Goal: Information Seeking & Learning: Find specific page/section

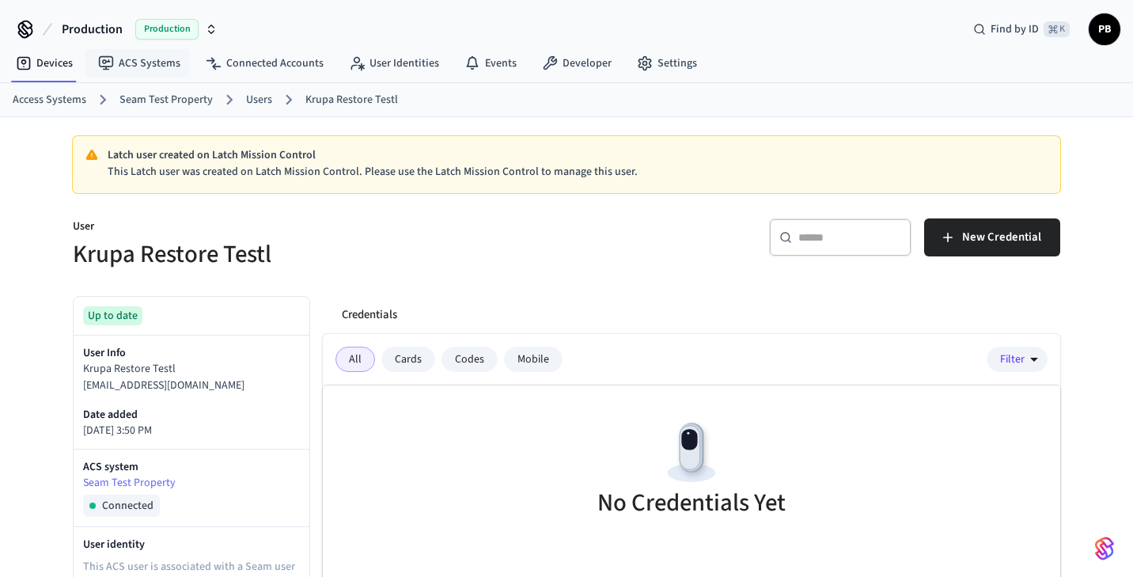
click at [117, 35] on span "Production" at bounding box center [92, 29] width 61 height 19
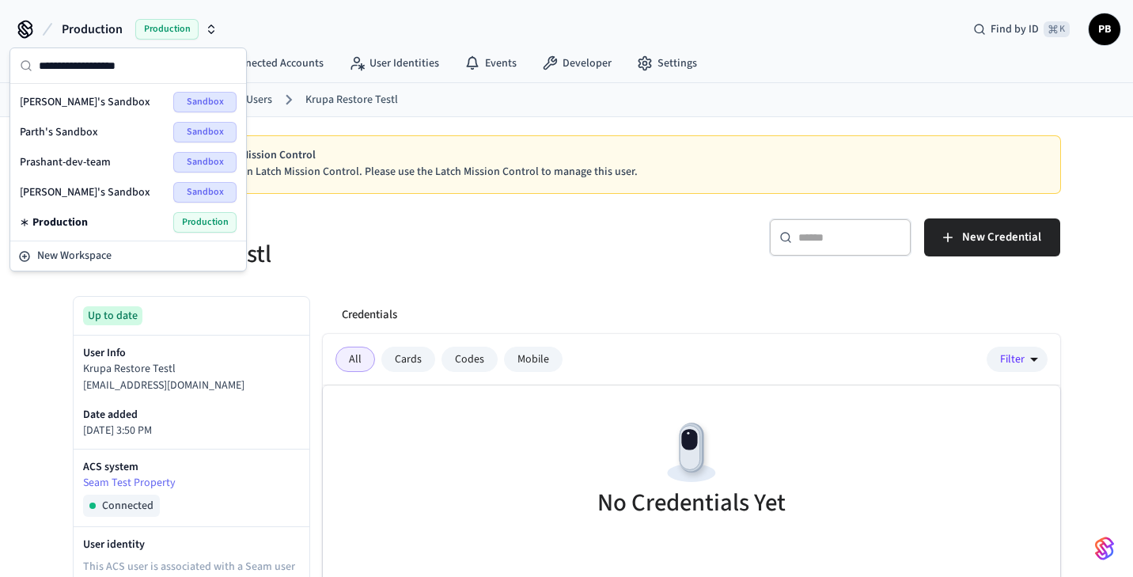
click at [358, 239] on h5 "Krupa Restore Testl" at bounding box center [315, 254] width 484 height 32
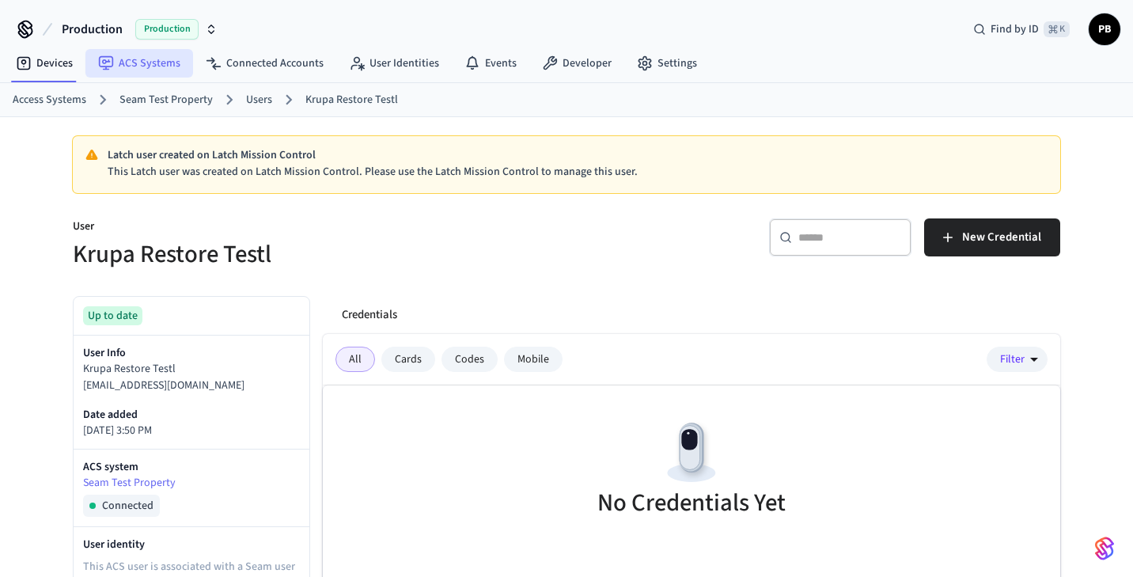
click at [156, 65] on link "ACS Systems" at bounding box center [139, 63] width 108 height 28
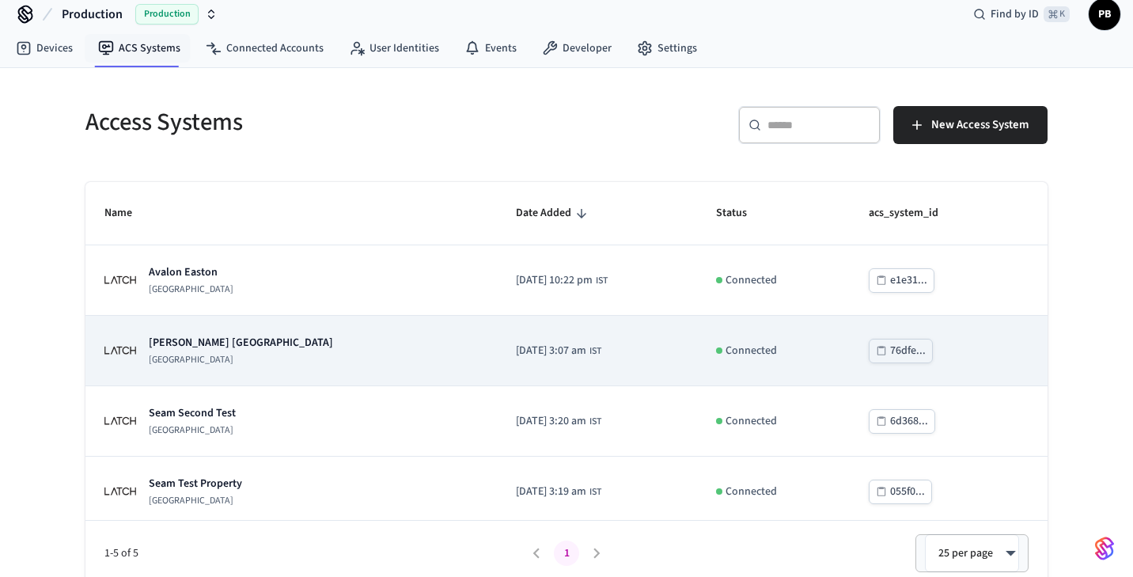
click at [200, 346] on p "eaves Huntington Beach" at bounding box center [241, 343] width 184 height 16
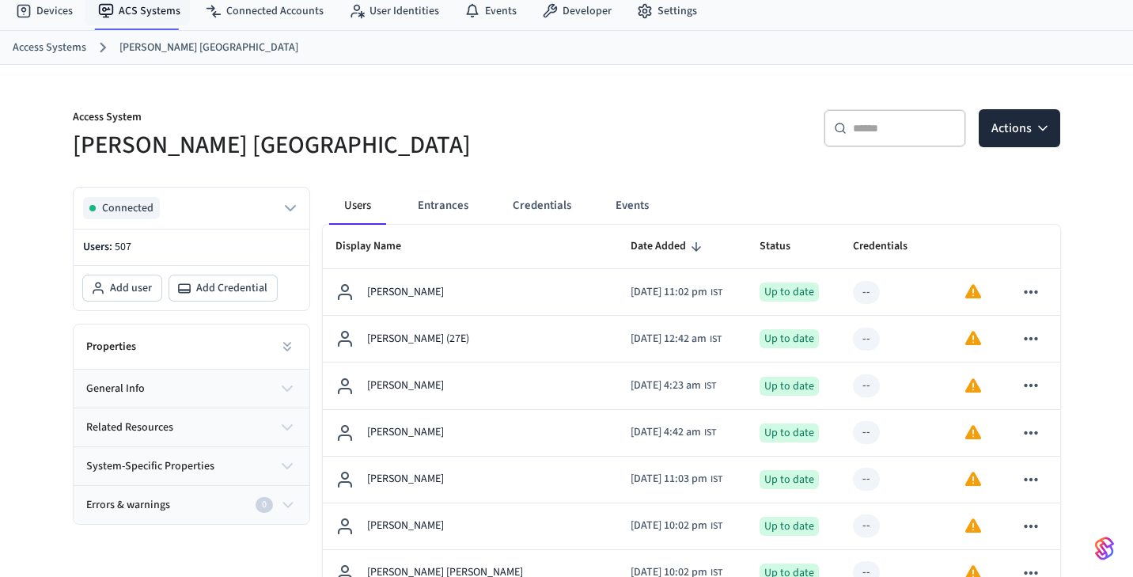
scroll to position [53, 0]
click at [882, 137] on div "​ ​" at bounding box center [894, 127] width 142 height 38
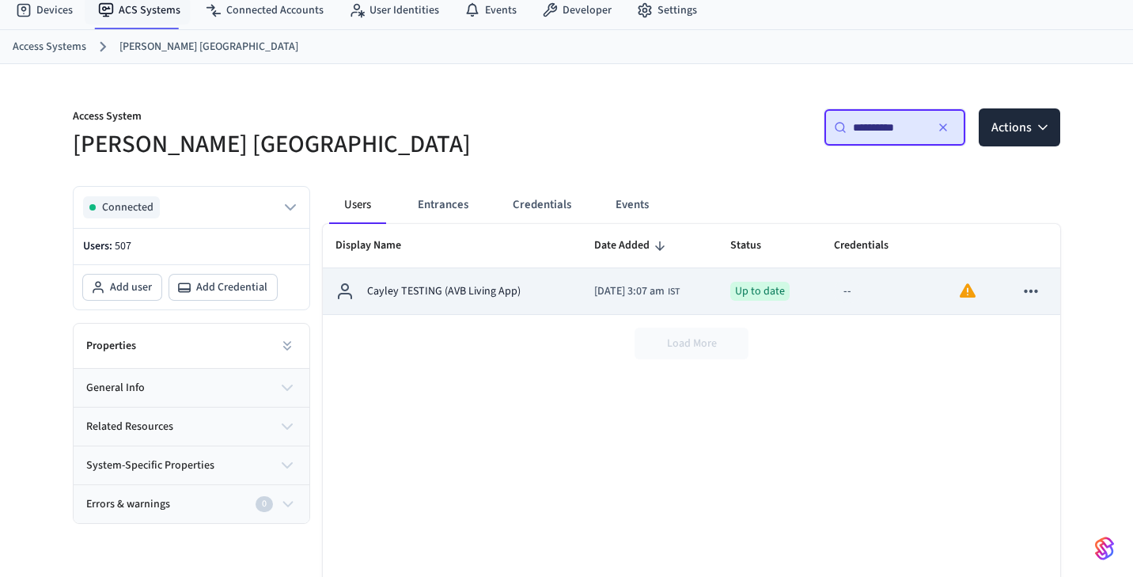
type input "**********"
click at [562, 291] on td "Cayley TESTING (AVB Living App)" at bounding box center [452, 291] width 259 height 47
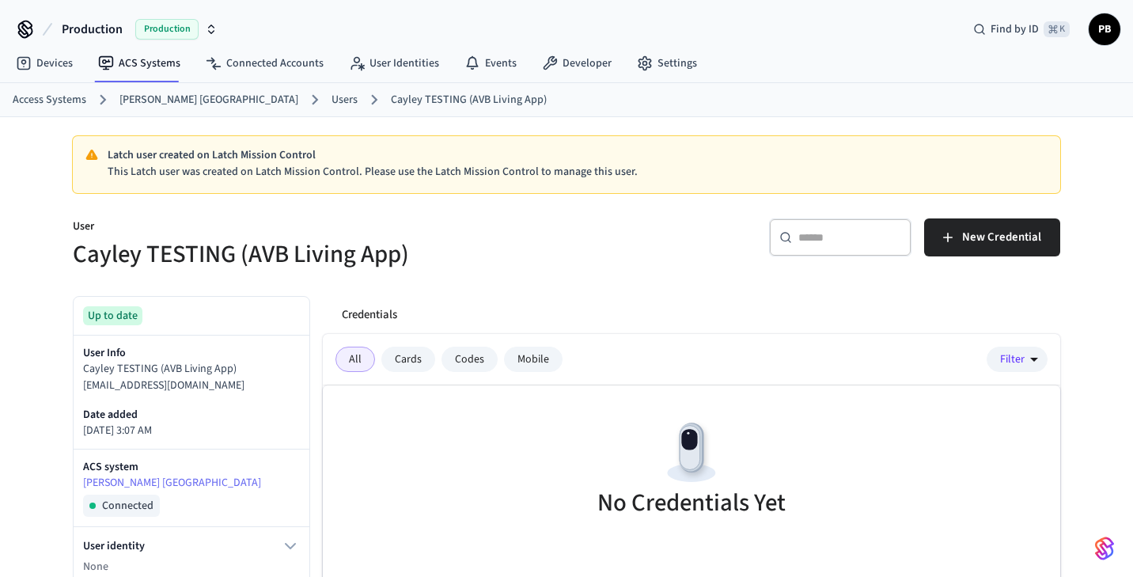
click at [461, 340] on div "All Cards Codes Mobile Filter" at bounding box center [691, 359] width 737 height 51
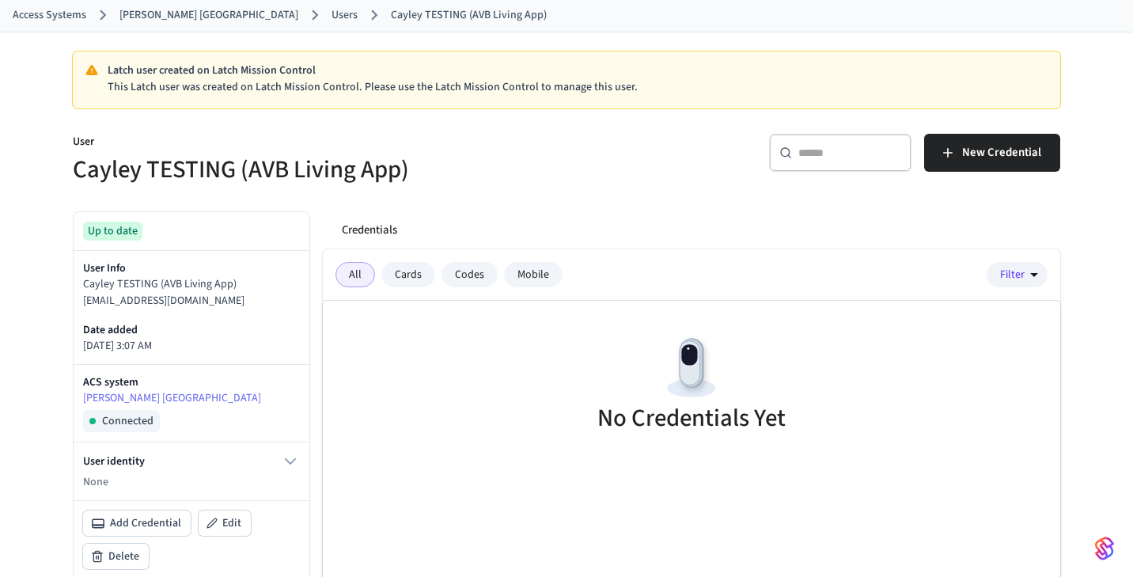
scroll to position [82, 0]
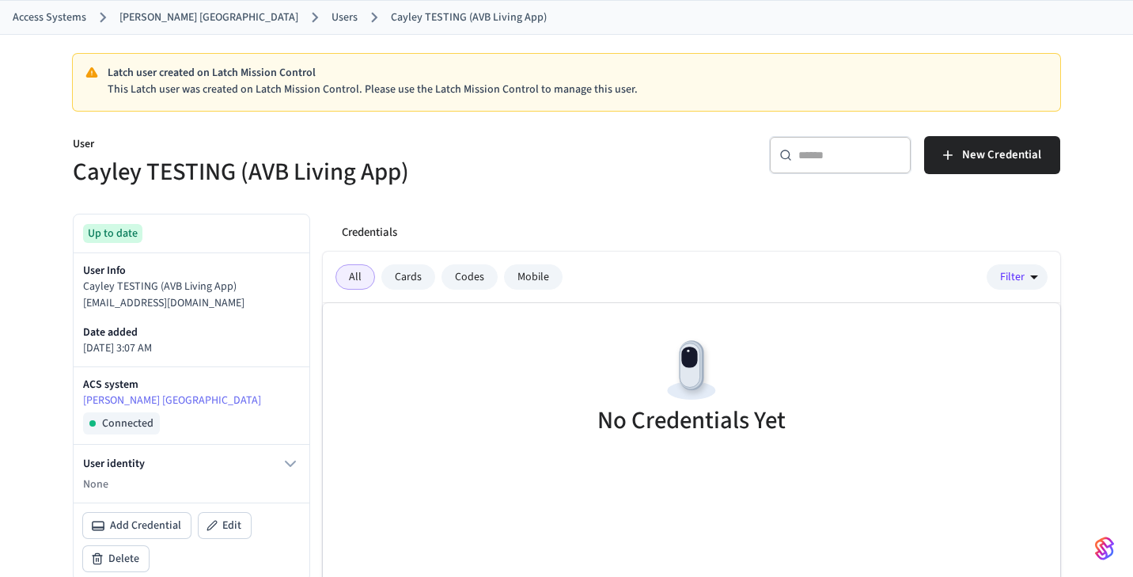
click at [678, 259] on div "All Cards Codes Mobile Filter" at bounding box center [691, 277] width 737 height 51
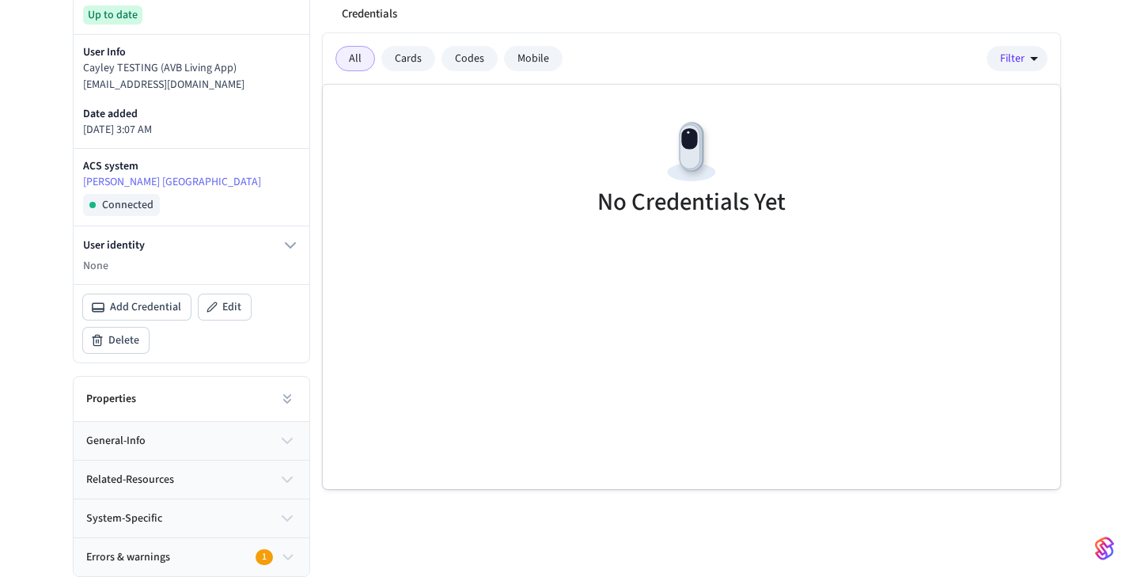
scroll to position [289, 0]
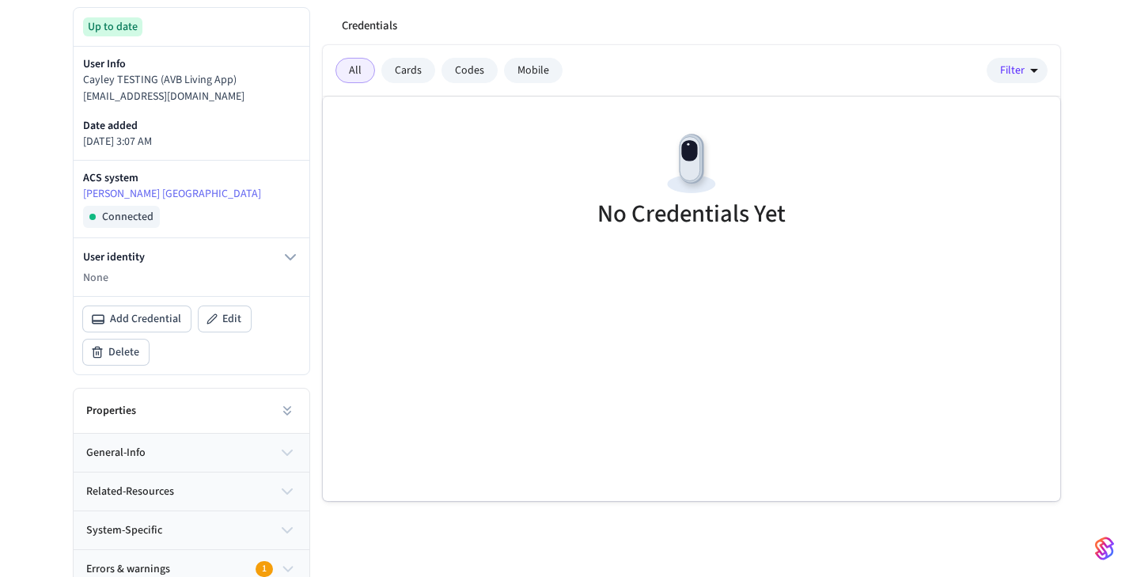
click at [269, 244] on div "User identity None" at bounding box center [192, 267] width 236 height 58
click at [299, 255] on icon "button" at bounding box center [290, 257] width 19 height 19
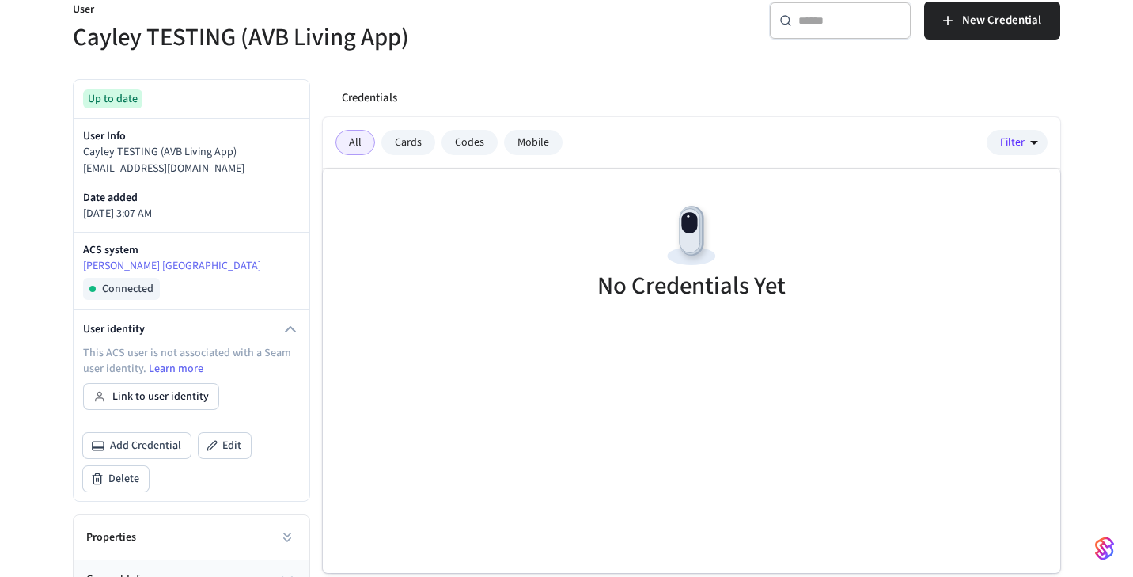
scroll to position [200, 0]
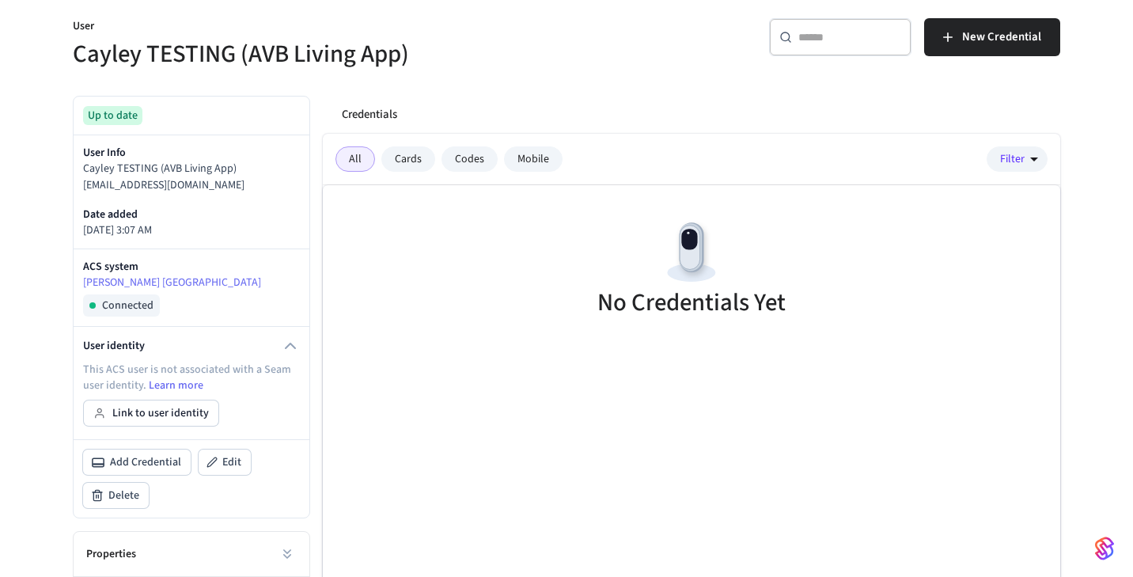
drag, startPoint x: 82, startPoint y: 184, endPoint x: 282, endPoint y: 184, distance: 199.3
click at [282, 184] on p "avb_utopia_test_user@yopmail.com" at bounding box center [191, 185] width 217 height 17
copy p "avb_utopia_test_user@yopmail.com"
click at [282, 184] on p "avb_utopia_test_user@yopmail.com" at bounding box center [191, 185] width 217 height 17
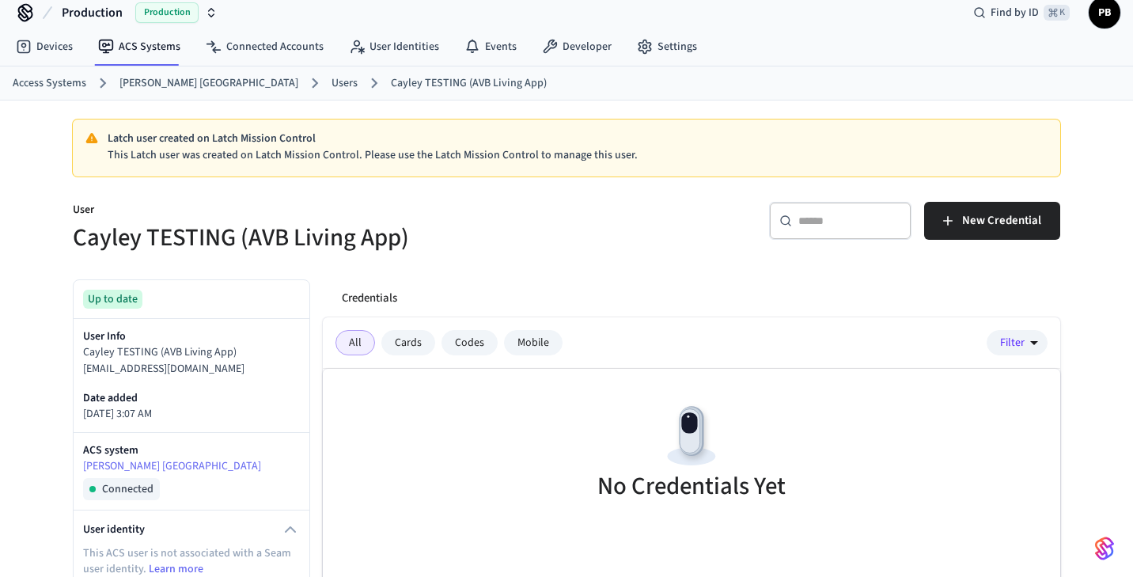
scroll to position [16, 0]
click at [398, 47] on link "User Identities" at bounding box center [393, 47] width 115 height 28
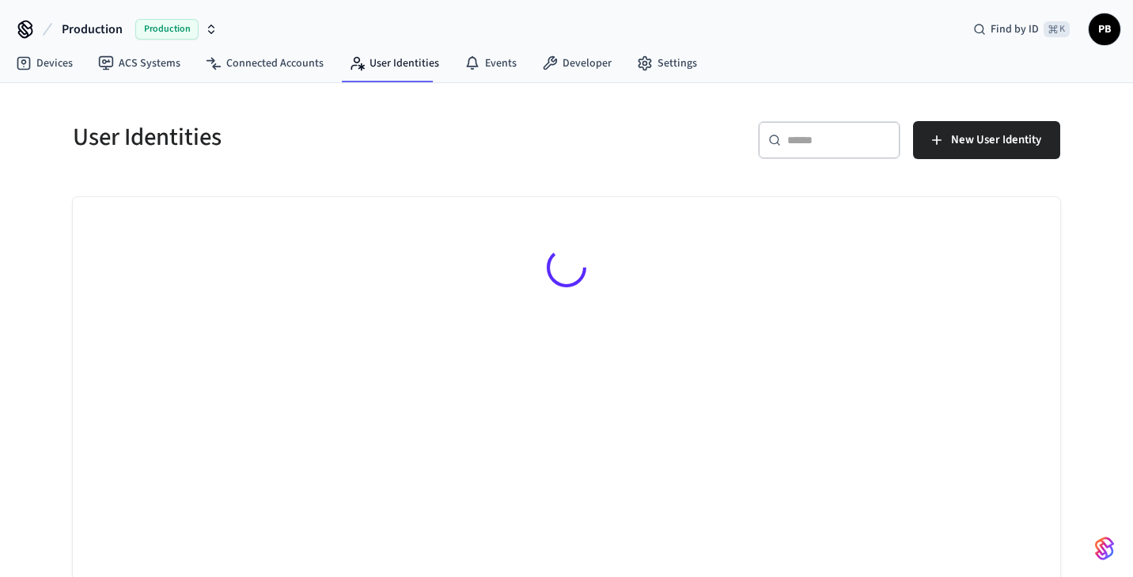
click at [812, 140] on input "text" at bounding box center [838, 140] width 103 height 16
paste input "**********"
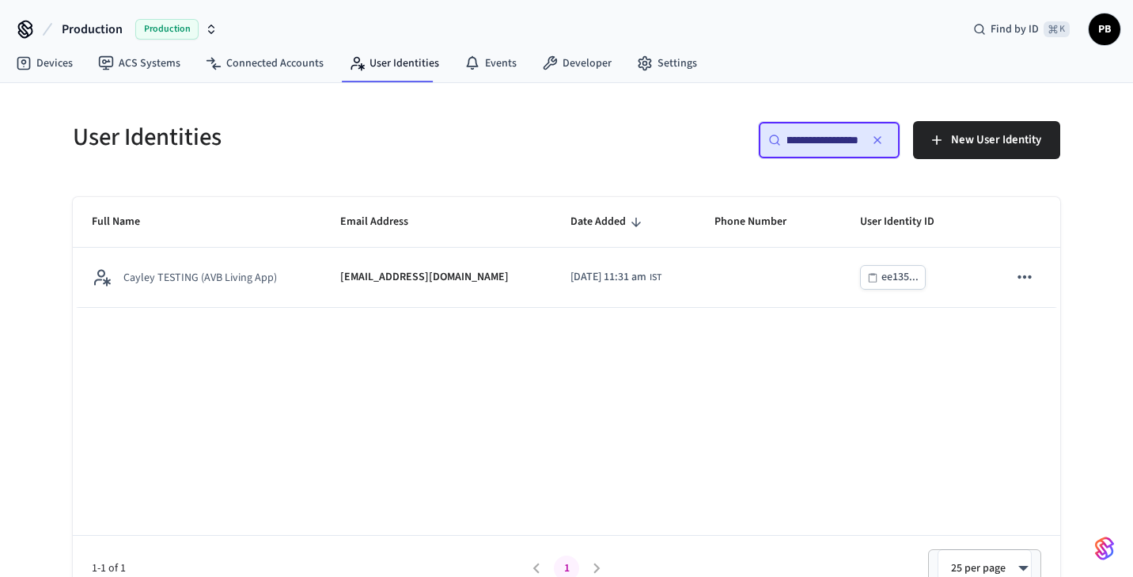
type input "**********"
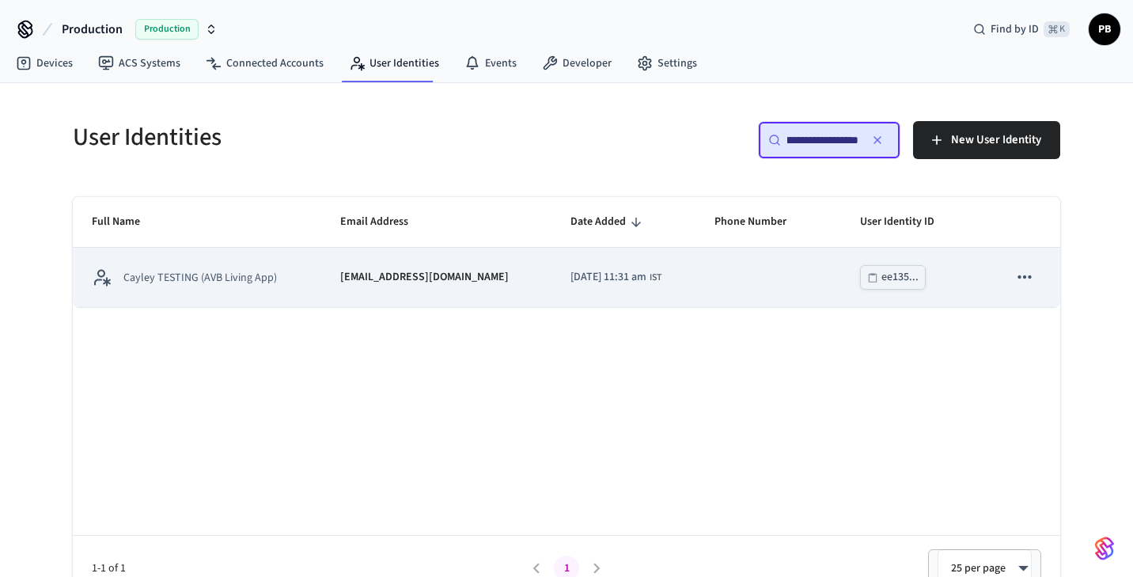
click at [360, 294] on td "avb_utopia_test_user@yopmail.com" at bounding box center [436, 277] width 230 height 59
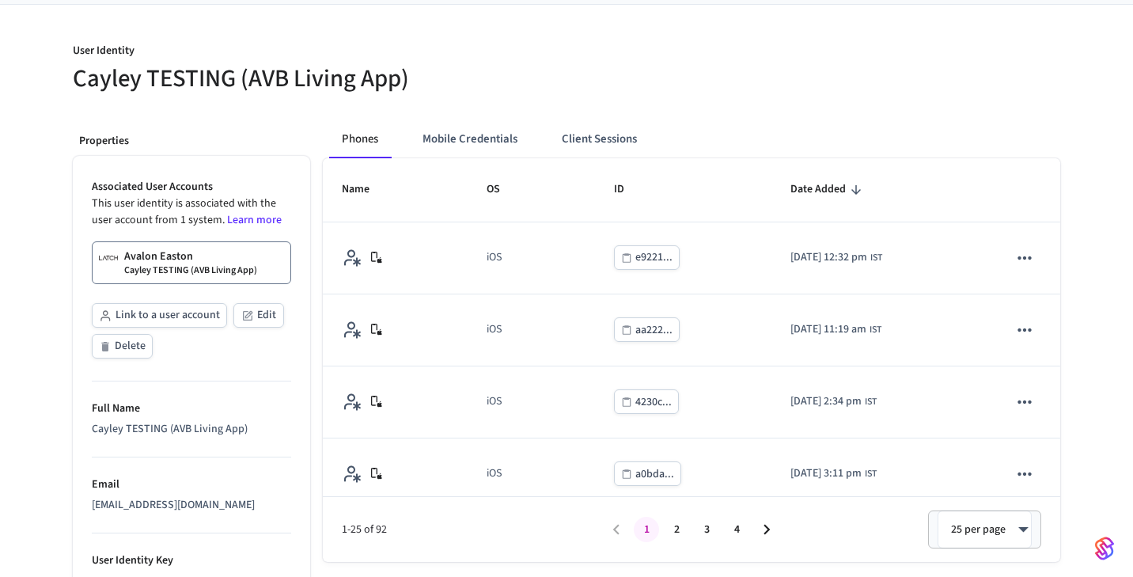
scroll to position [105, 0]
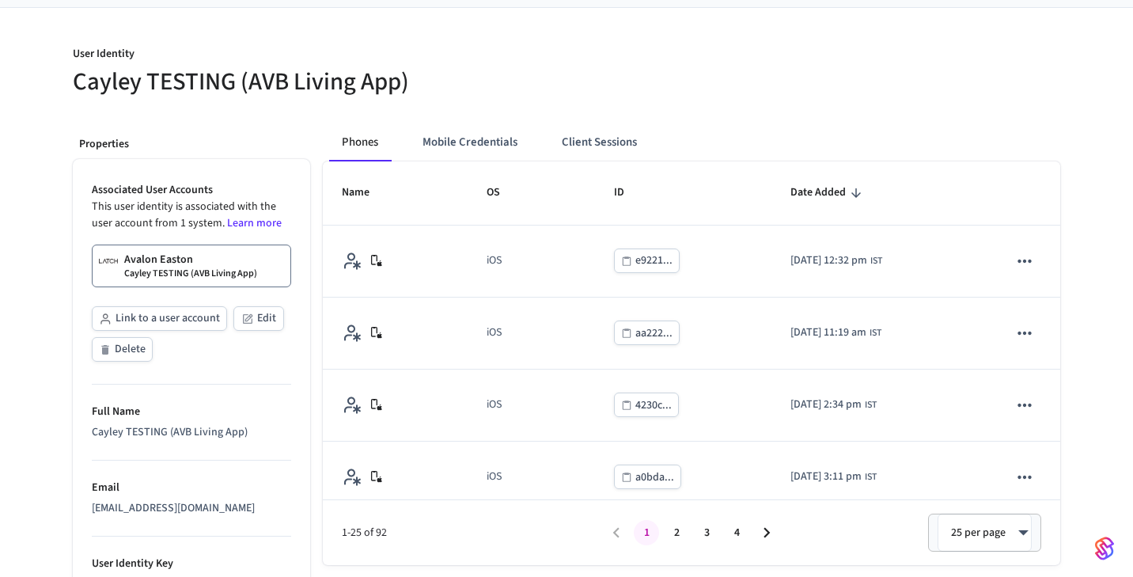
click at [172, 263] on p "Avalon Easton" at bounding box center [158, 260] width 69 height 16
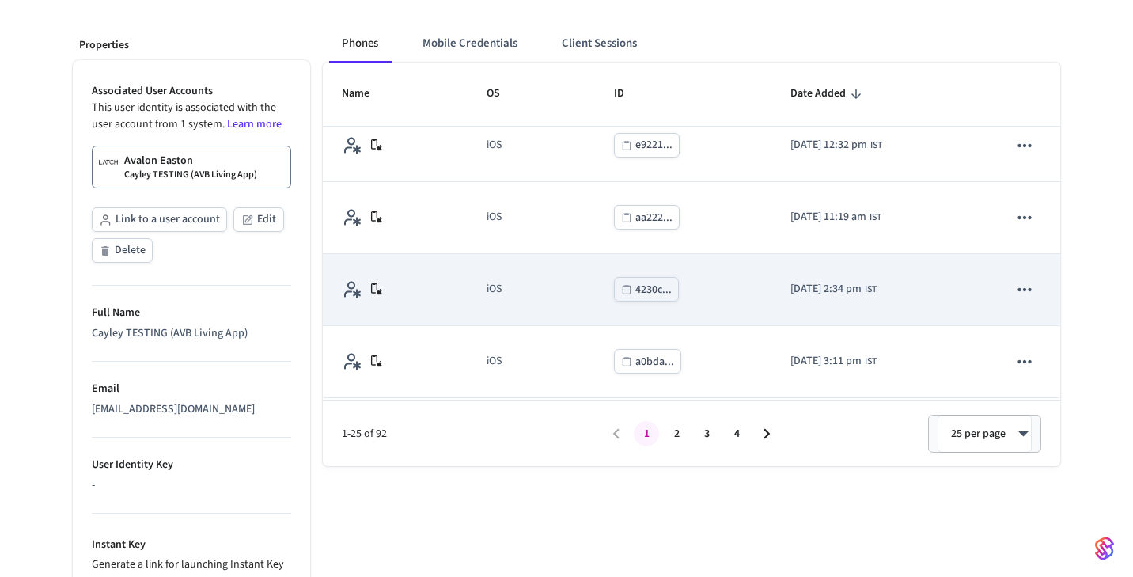
scroll to position [0, 0]
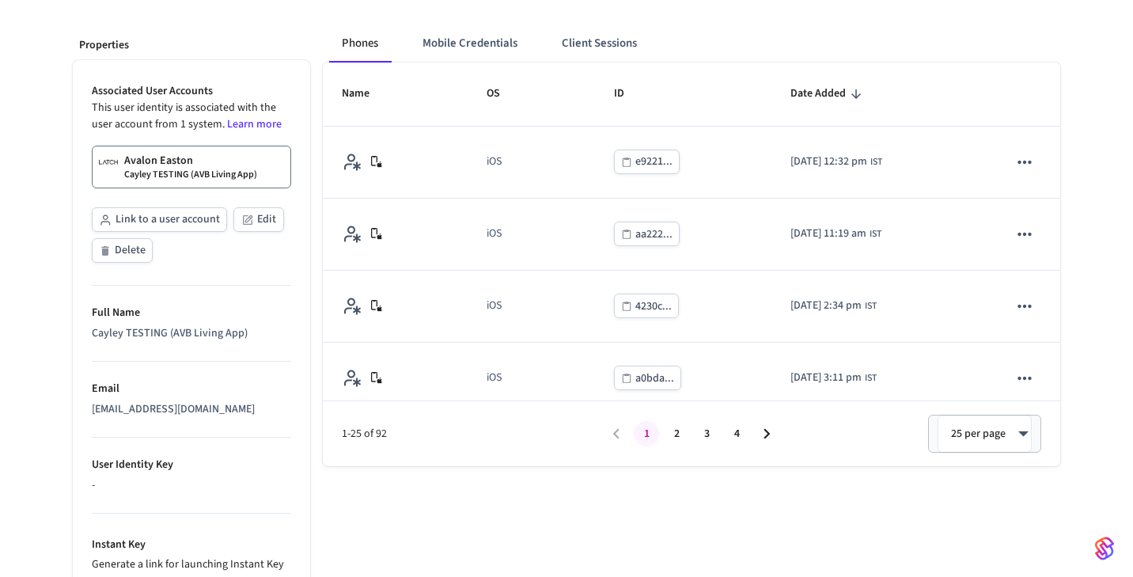
click at [970, 429] on body "Production Production Find by ID ⌘ K PB Devices ACS Systems Connected Accounts …" at bounding box center [566, 264] width 1133 height 937
click at [744, 434] on div at bounding box center [566, 288] width 1133 height 577
click at [739, 434] on button "4" at bounding box center [736, 433] width 25 height 25
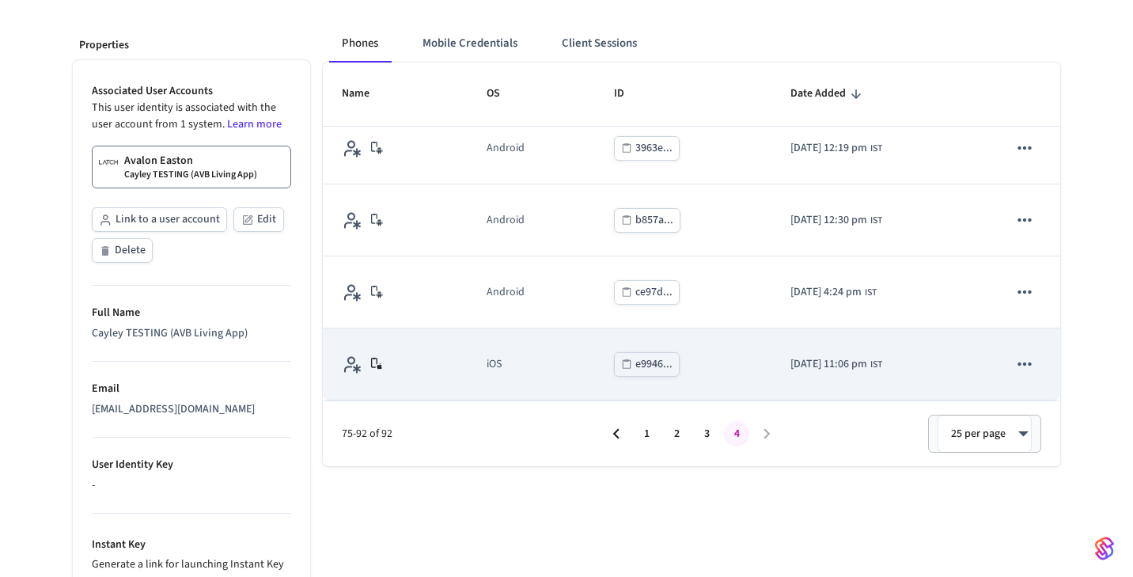
click at [621, 362] on icon "sticky table" at bounding box center [626, 363] width 11 height 11
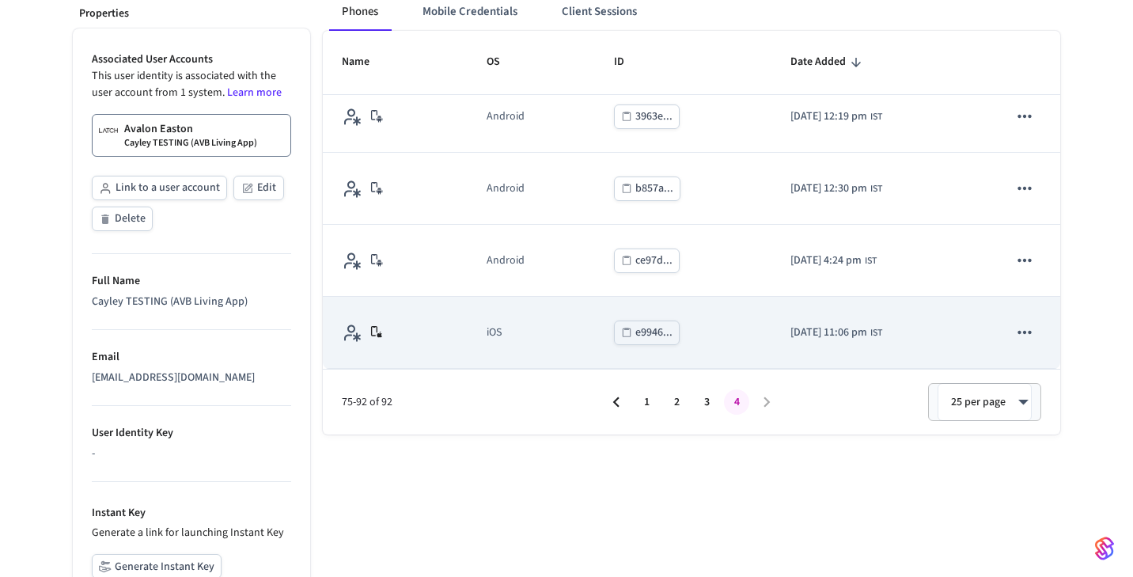
scroll to position [234, 0]
click at [621, 335] on icon "sticky table" at bounding box center [626, 333] width 11 height 11
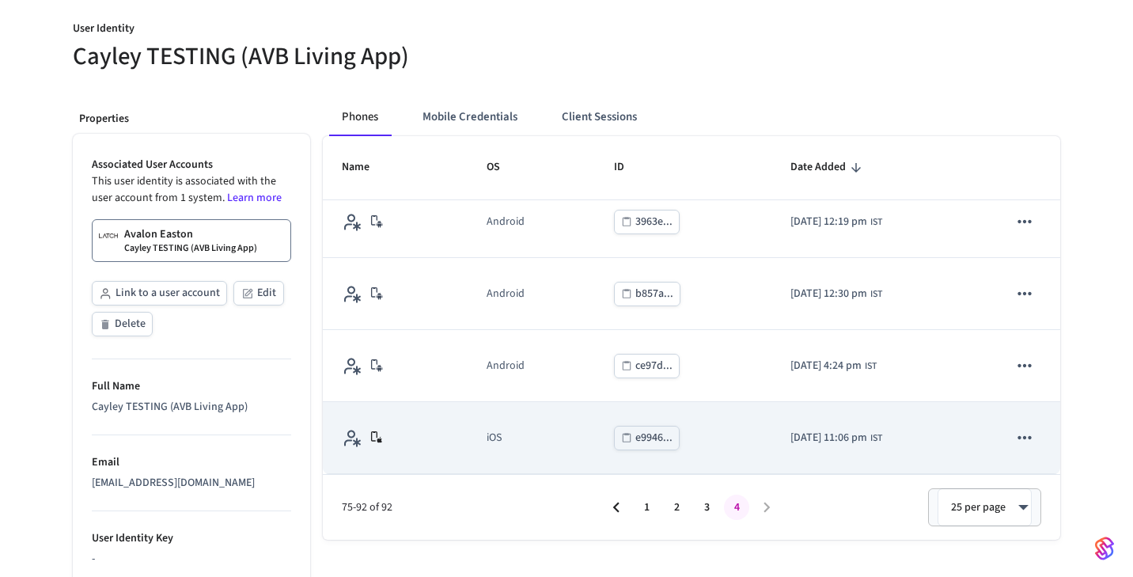
scroll to position [130, 0]
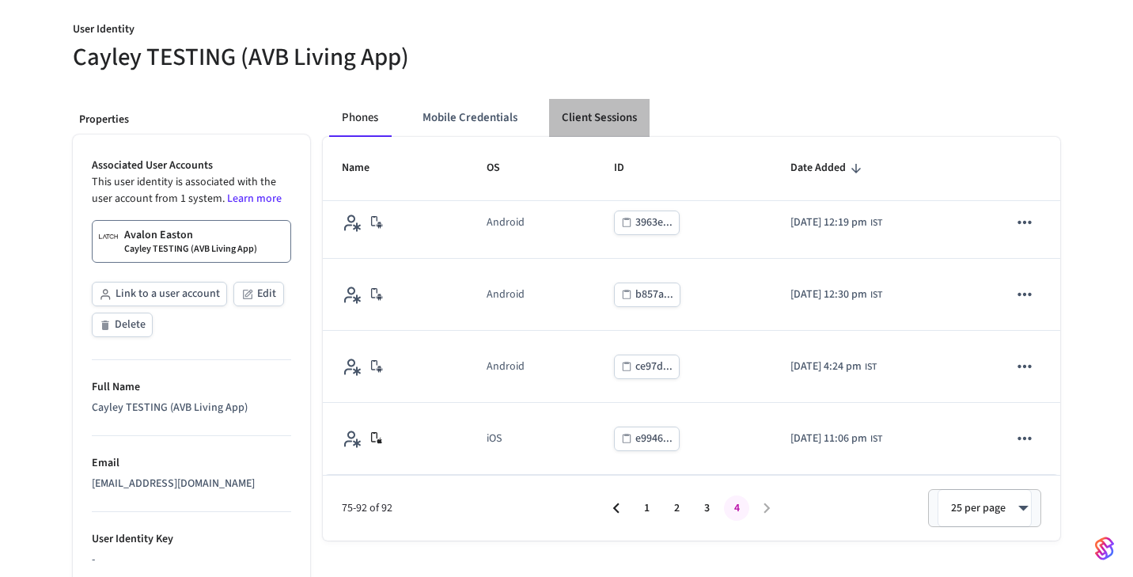
click at [567, 107] on button "Client Sessions" at bounding box center [599, 118] width 100 height 38
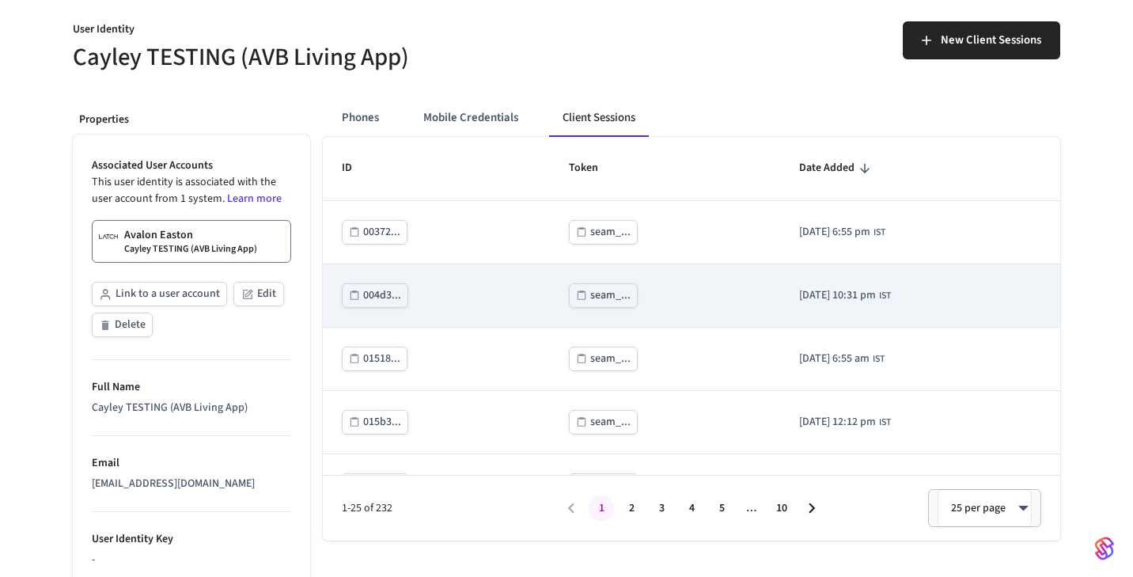
scroll to position [13, 0]
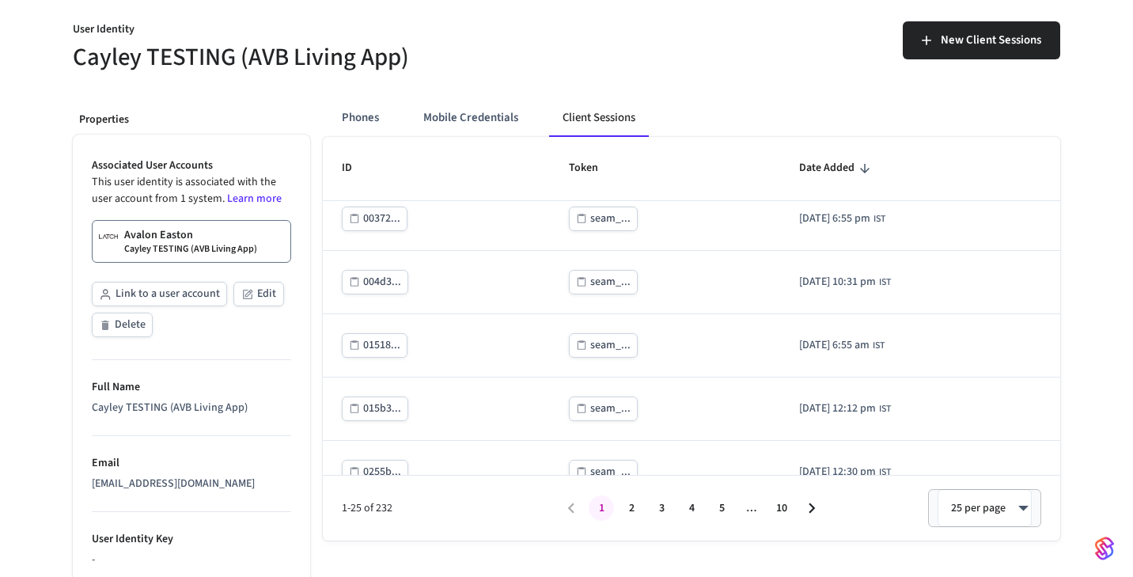
click at [976, 507] on body "Production Production Find by ID ⌘ K PB Devices ACS Systems Connected Accounts …" at bounding box center [566, 338] width 1133 height 937
click at [971, 495] on li "100 per page" at bounding box center [984, 488] width 87 height 43
type input "***"
click at [721, 510] on button "3" at bounding box center [721, 507] width 25 height 25
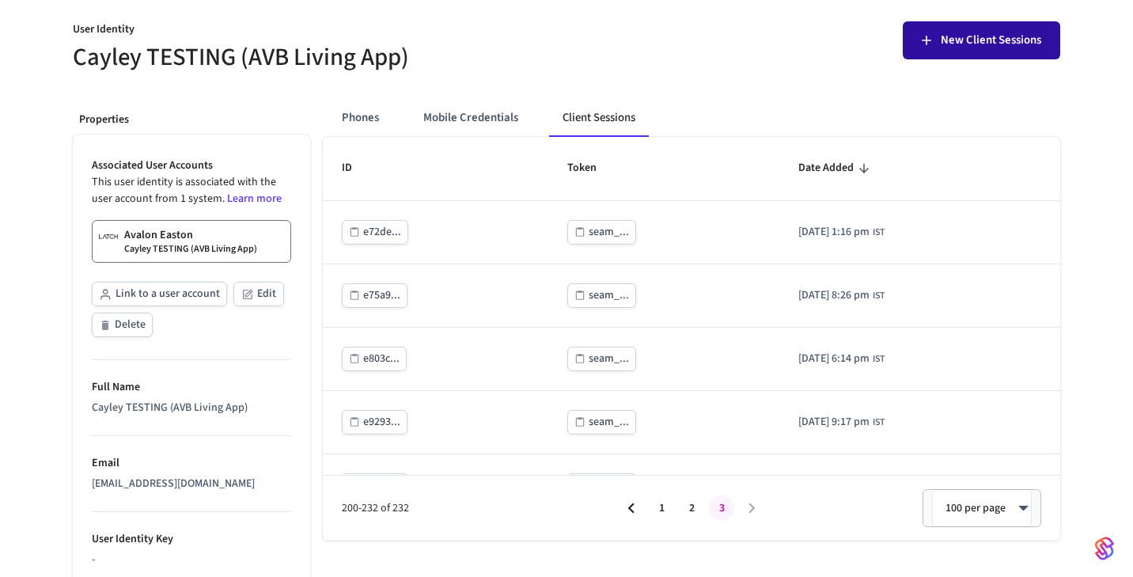
click at [959, 47] on span "New Client Sessions" at bounding box center [990, 40] width 100 height 21
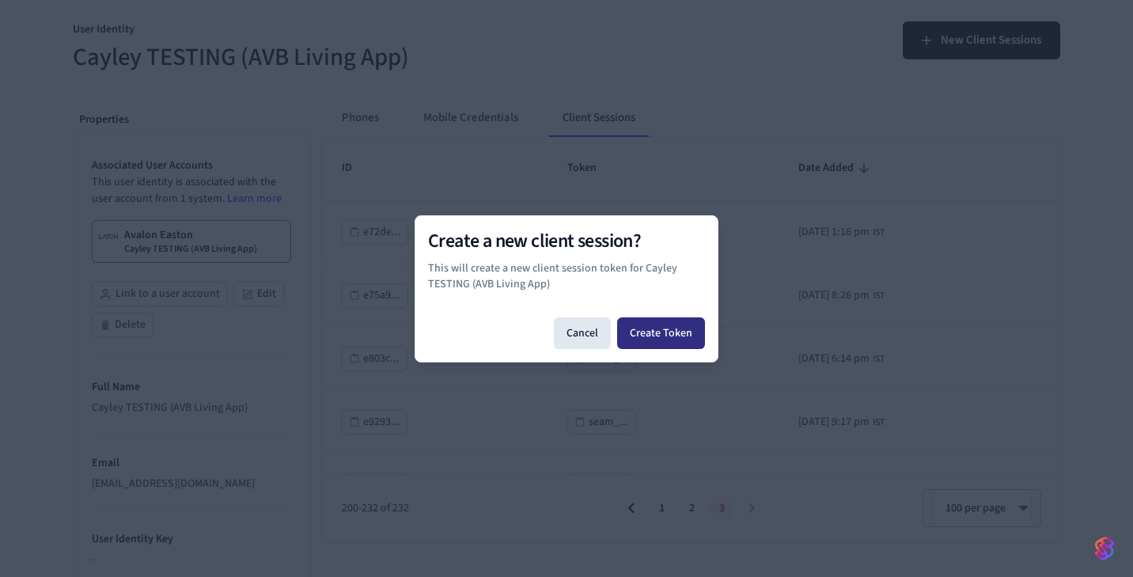
click at [642, 341] on button "Create Token" at bounding box center [661, 333] width 88 height 32
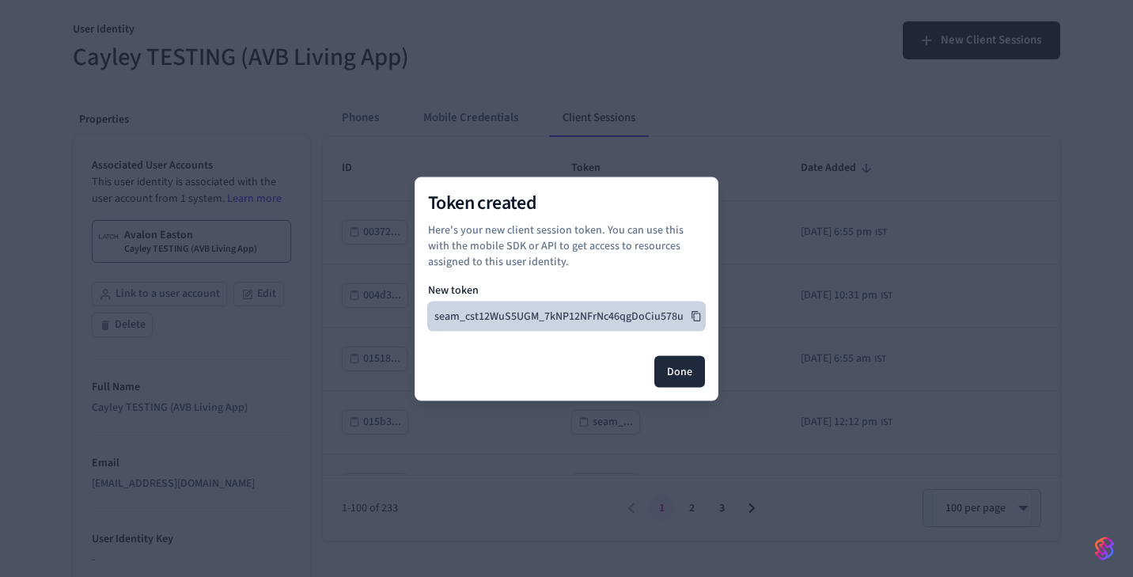
click at [698, 316] on icon at bounding box center [696, 315] width 11 height 11
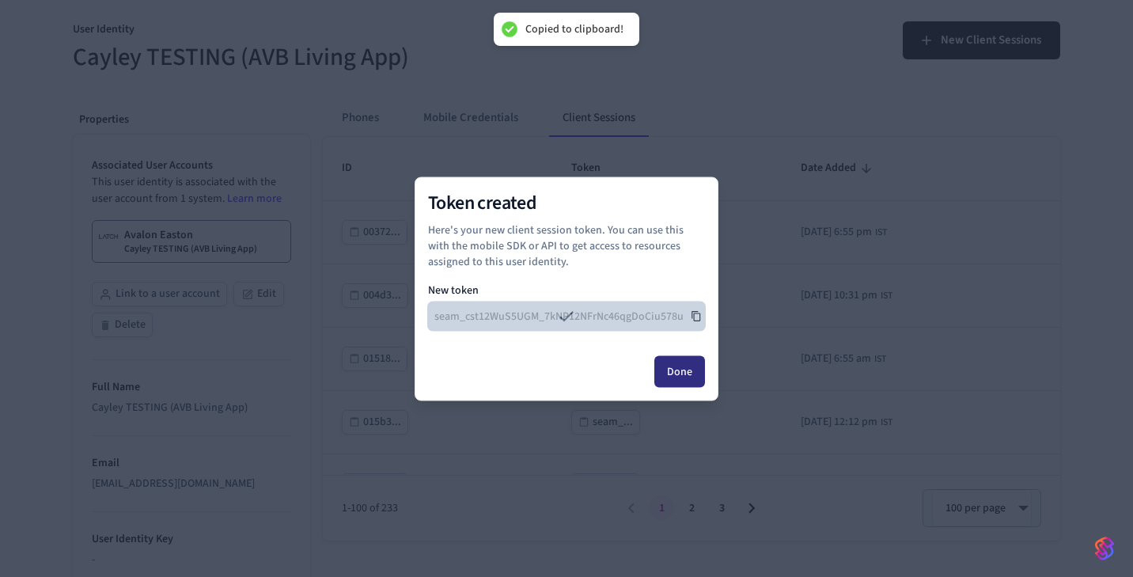
click at [689, 361] on button "Done" at bounding box center [679, 371] width 51 height 32
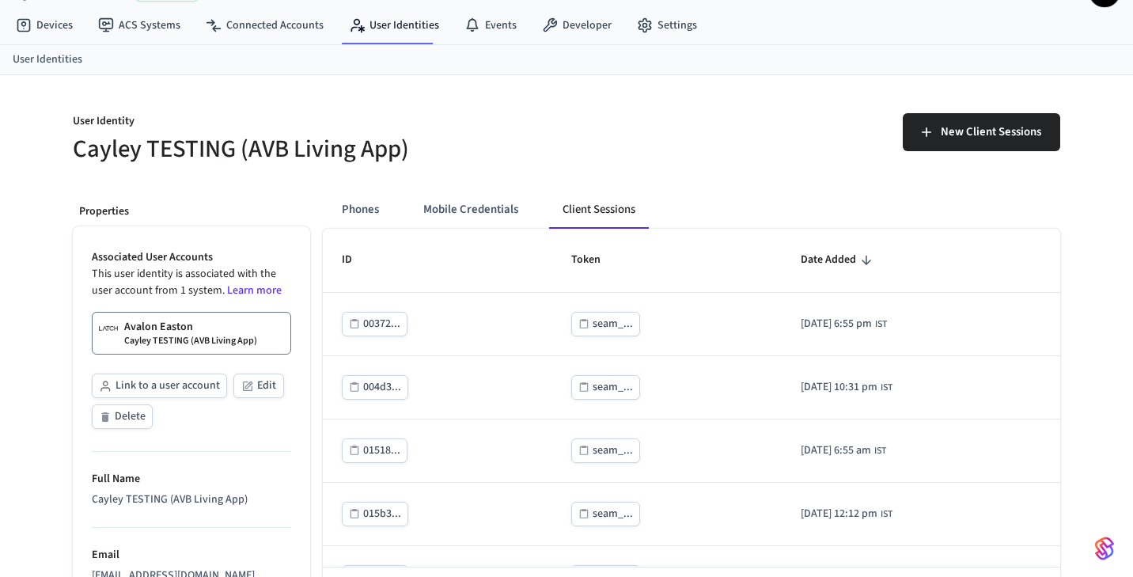
scroll to position [32, 0]
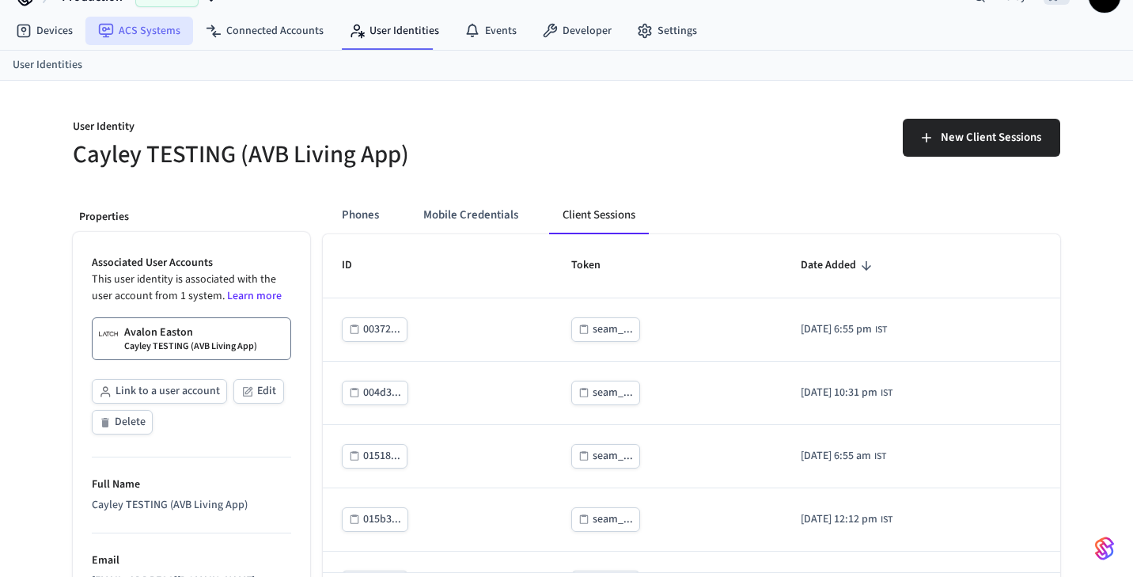
click at [133, 28] on link "ACS Systems" at bounding box center [139, 31] width 108 height 28
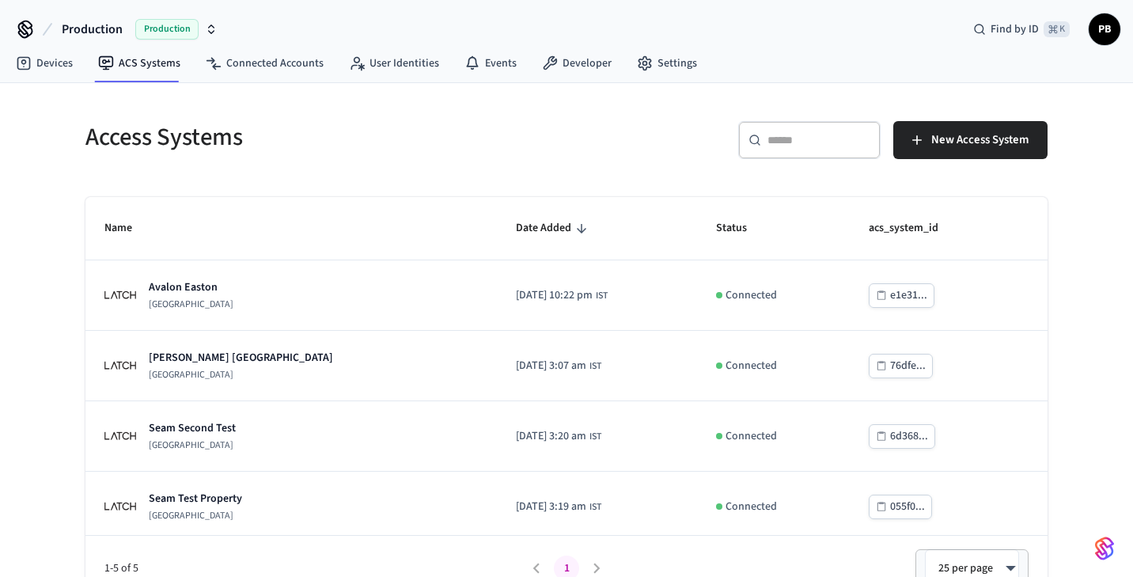
click at [356, 124] on h5 "Access Systems" at bounding box center [320, 137] width 471 height 32
click at [268, 136] on h5 "Access Systems" at bounding box center [320, 137] width 471 height 32
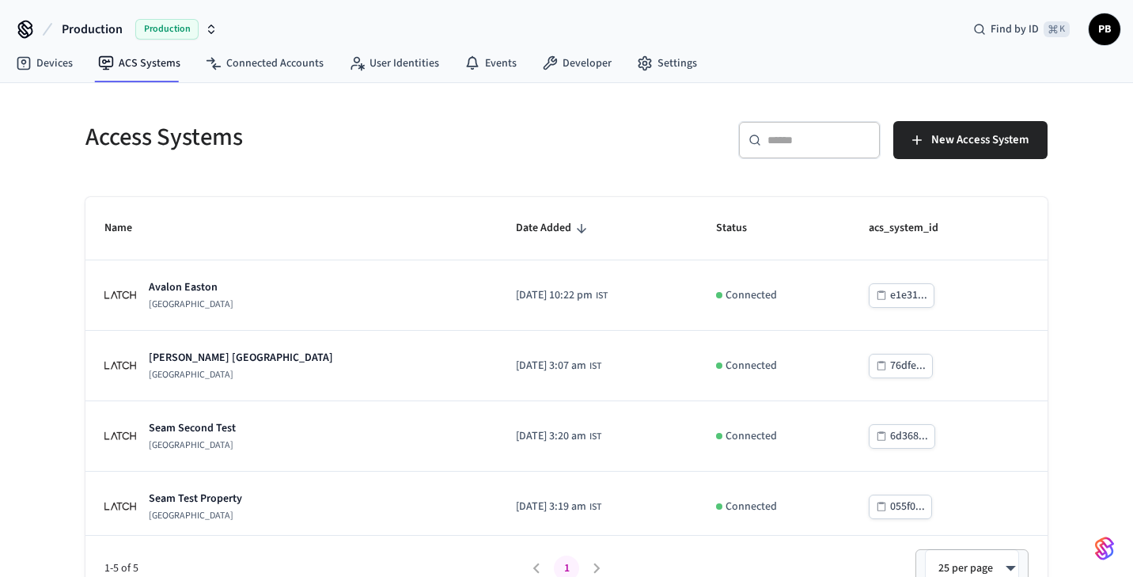
click at [288, 138] on h5 "Access Systems" at bounding box center [320, 137] width 471 height 32
click at [225, 142] on h5 "Access Systems" at bounding box center [320, 137] width 471 height 32
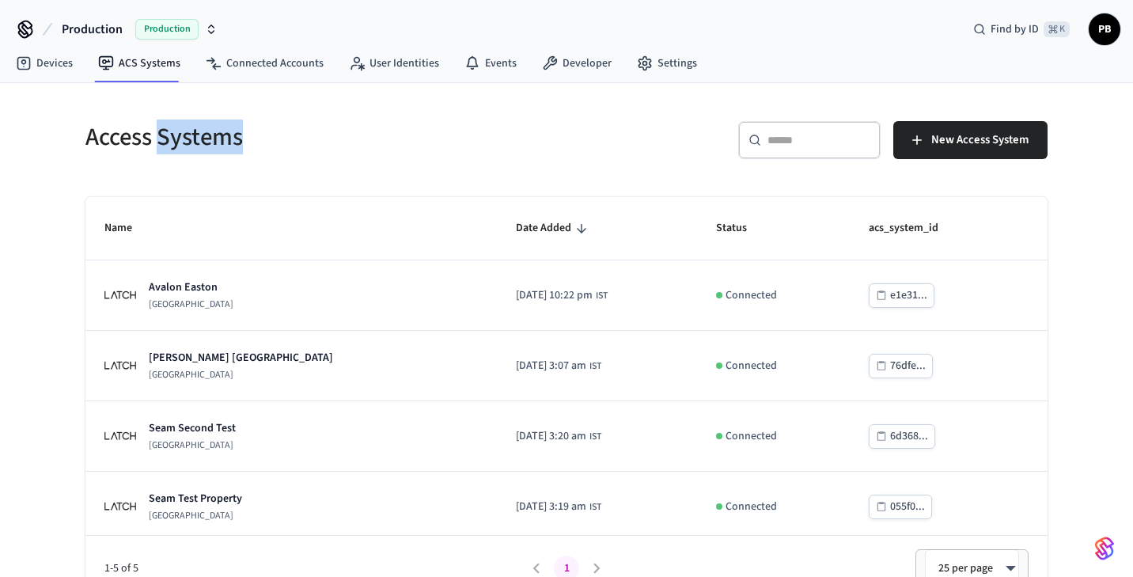
click at [316, 166] on div "Access Systems" at bounding box center [311, 137] width 490 height 70
click at [336, 159] on div "Access Systems" at bounding box center [311, 137] width 490 height 70
click at [320, 193] on div "Access Systems ​ ​ New Access System Name Date Added Status acs_system_id Avalo…" at bounding box center [566, 351] width 987 height 498
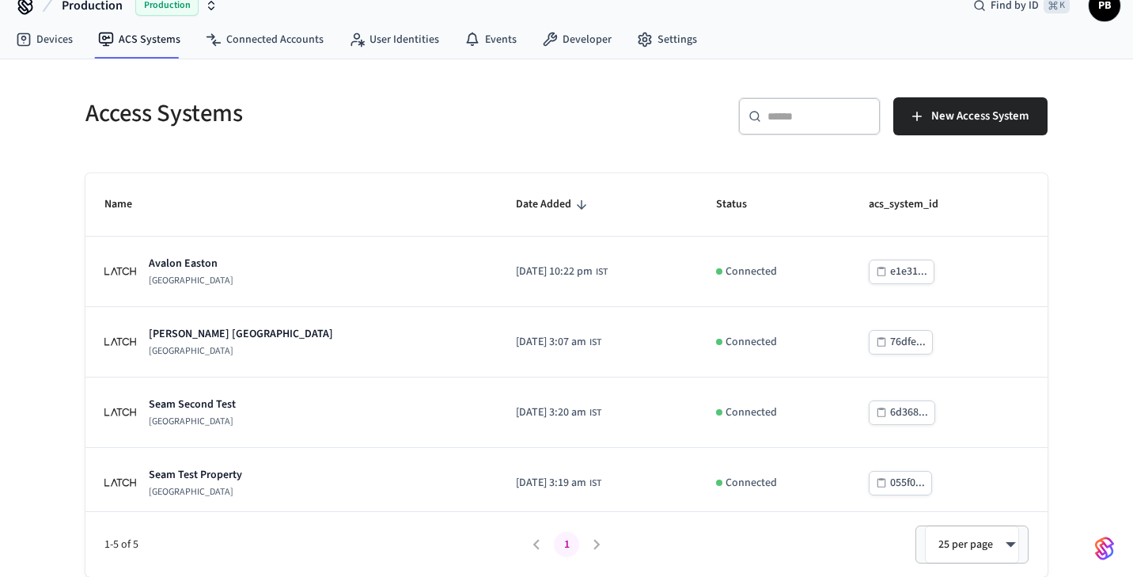
click at [581, 151] on div "Access Systems ​ ​ New Access System Name Date Added Status acs_system_id Avalo…" at bounding box center [566, 327] width 987 height 498
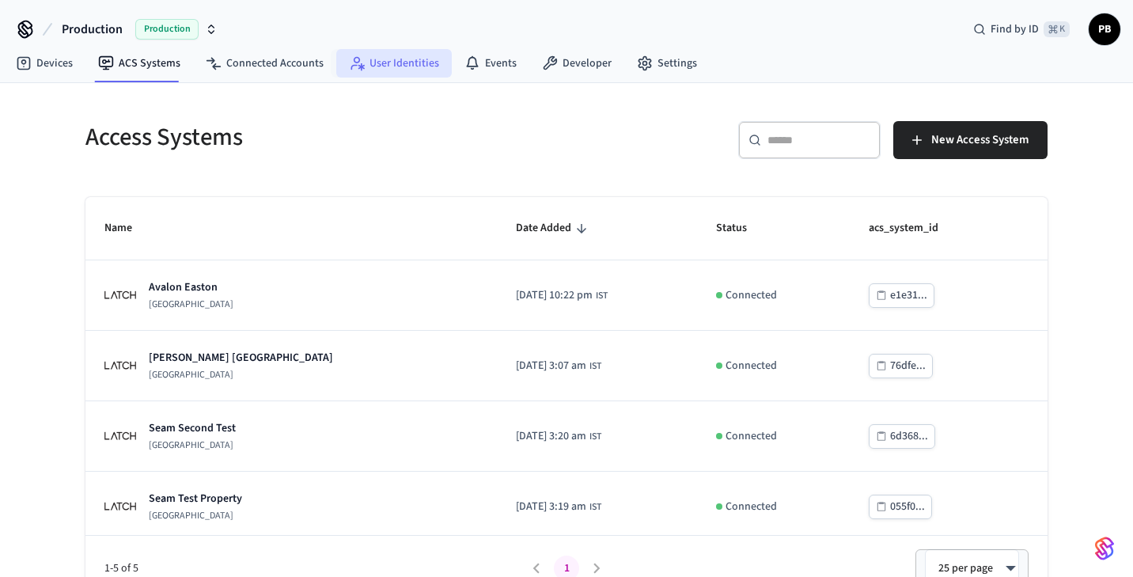
click at [372, 66] on link "User Identities" at bounding box center [393, 63] width 115 height 28
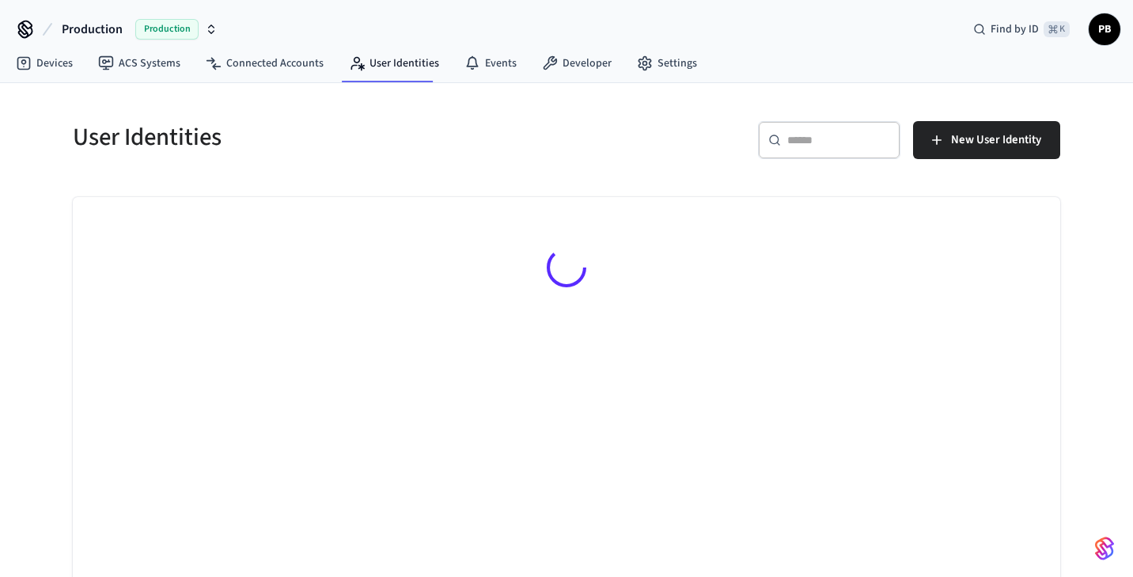
click at [815, 146] on input "text" at bounding box center [838, 140] width 103 height 16
paste input "**********"
type input "**********"
click at [639, 192] on div "**********" at bounding box center [566, 341] width 1012 height 517
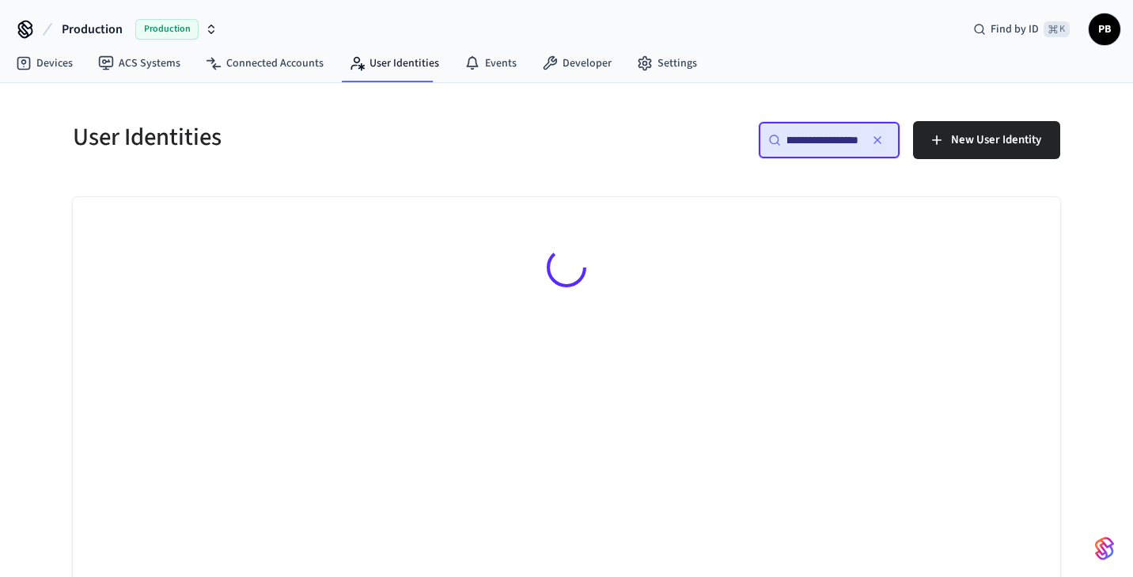
scroll to position [0, 0]
click at [639, 192] on div "**********" at bounding box center [566, 341] width 1012 height 517
click at [555, 185] on div "**********" at bounding box center [566, 341] width 1012 height 517
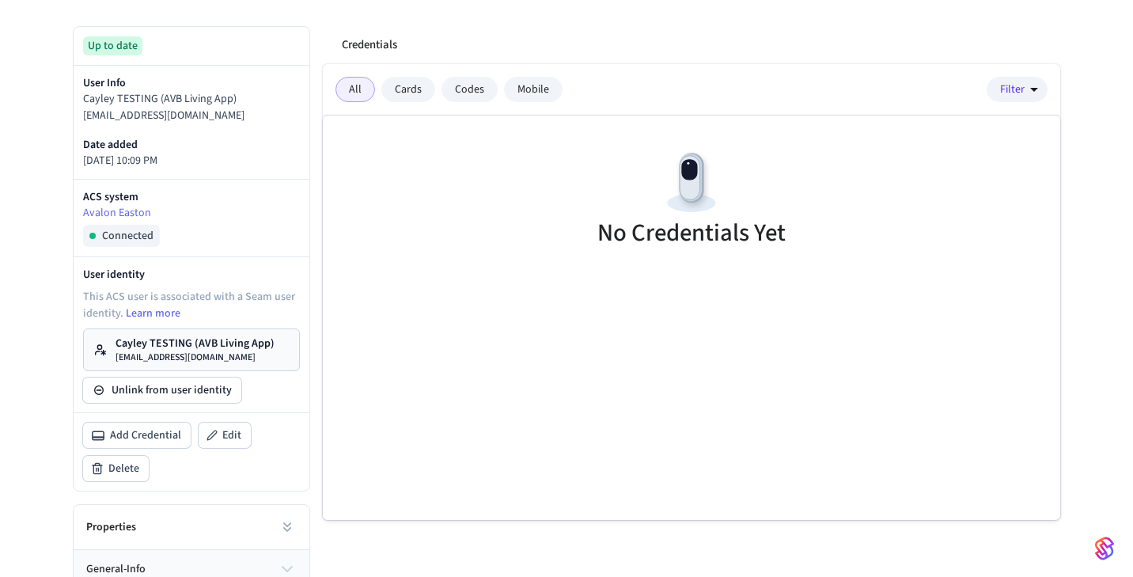
scroll to position [262, 0]
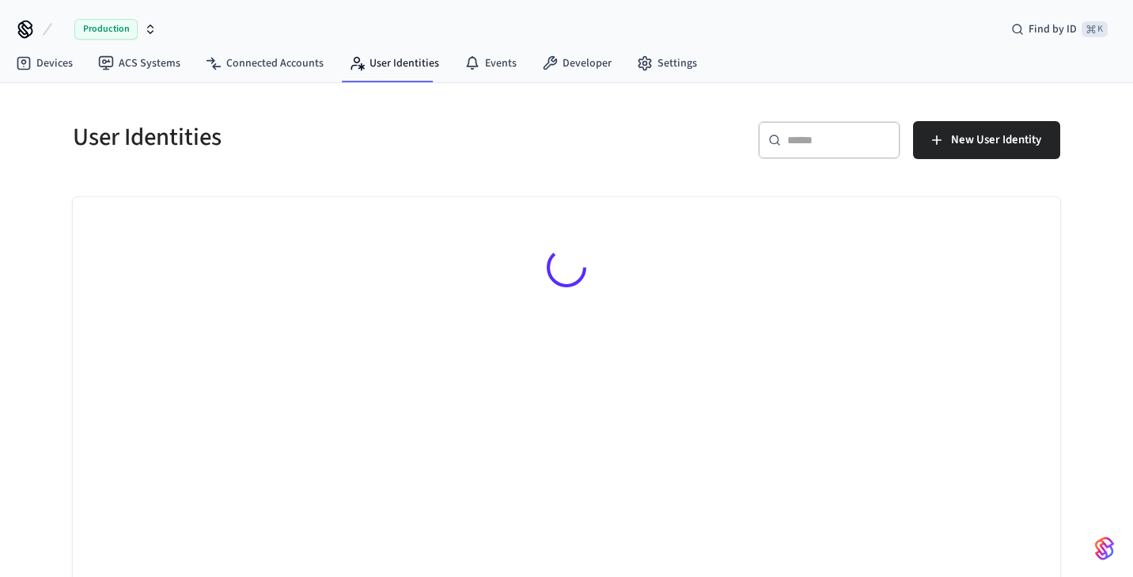
click at [417, 197] on div at bounding box center [566, 270] width 987 height 146
click at [668, 161] on div "​ ​ New User Identity" at bounding box center [818, 146] width 484 height 51
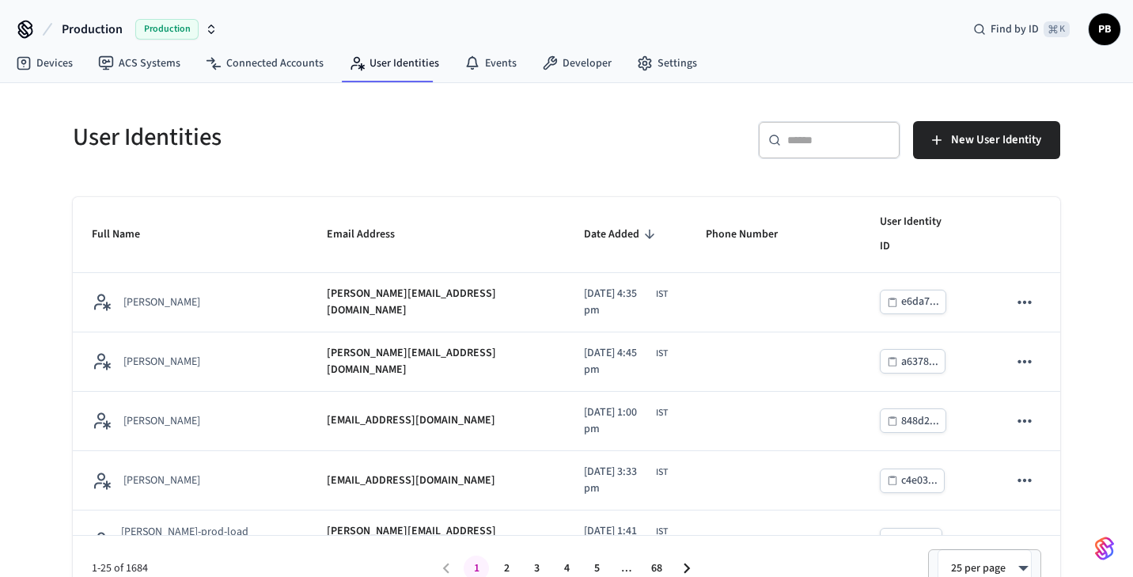
click at [814, 150] on div "​ ​" at bounding box center [829, 140] width 142 height 38
paste input "**********"
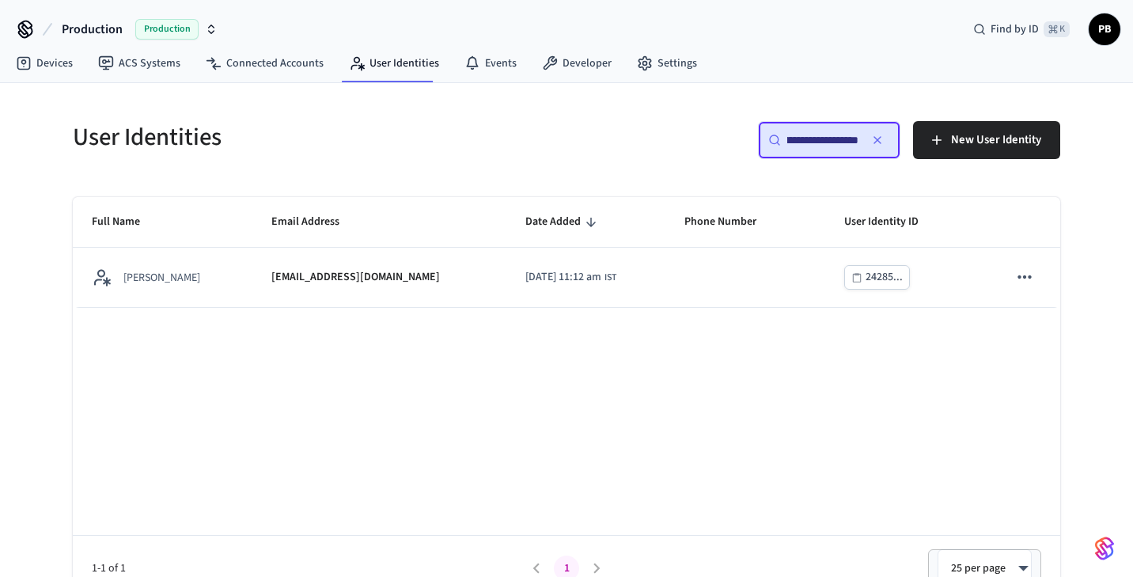
type input "**********"
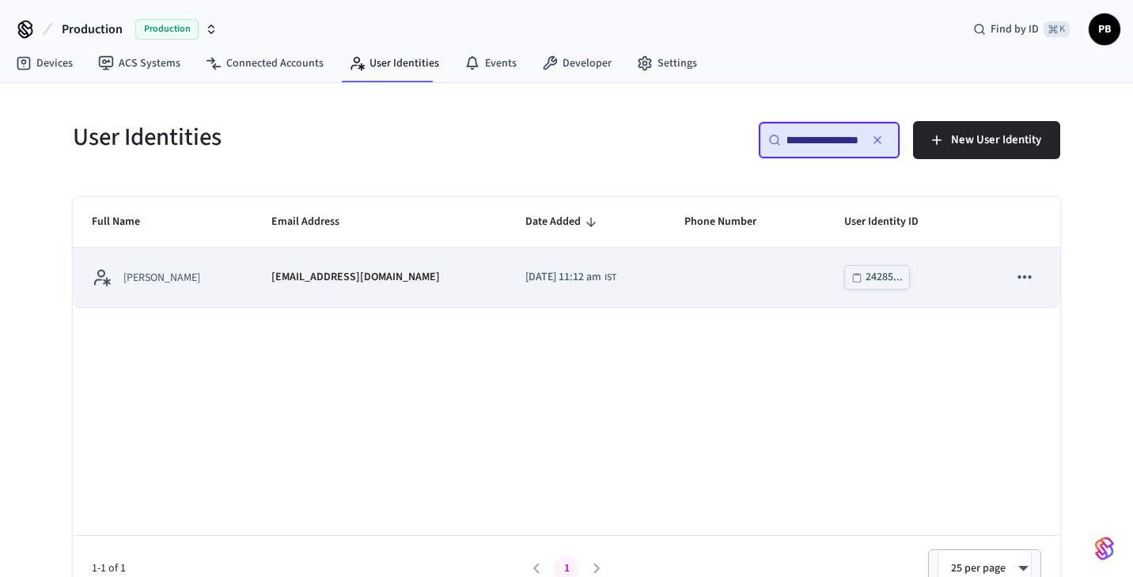
click at [606, 289] on td "2025/10/06 at 11:12 am IST" at bounding box center [585, 277] width 158 height 59
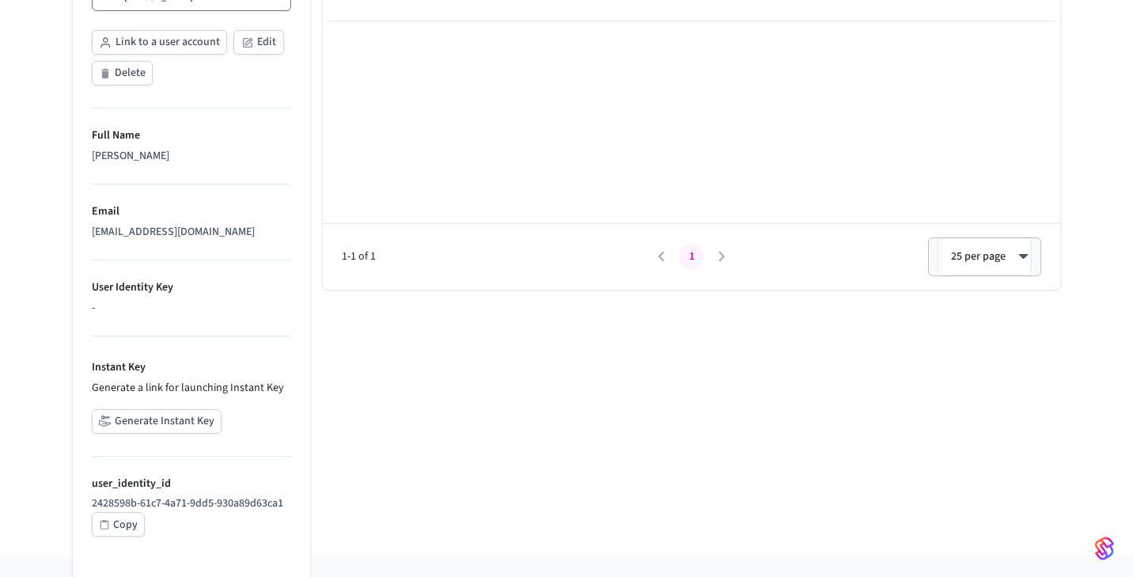
scroll to position [399, 0]
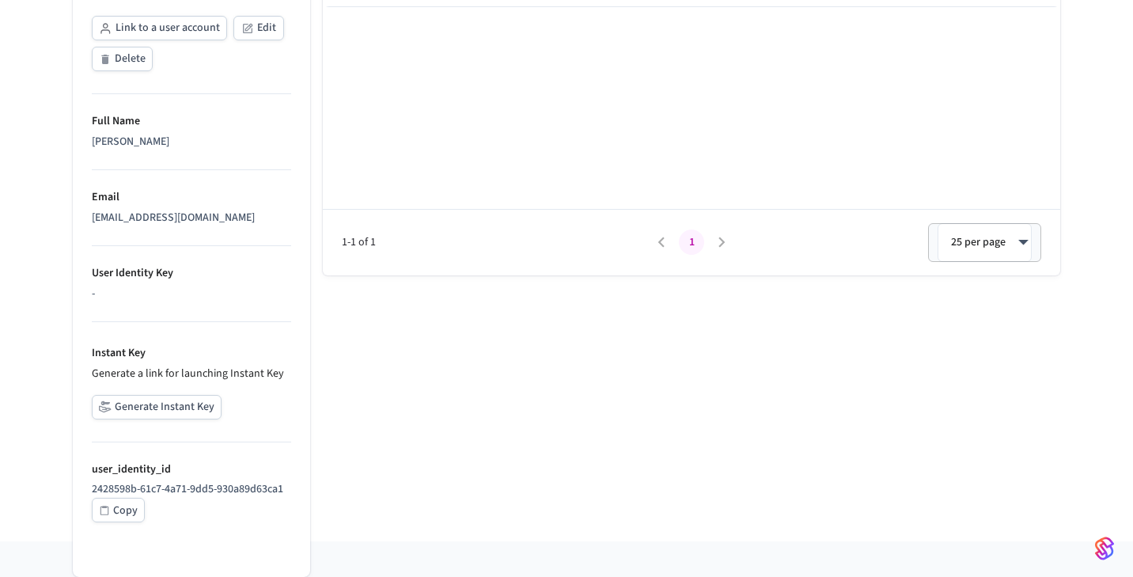
click at [165, 291] on div "-" at bounding box center [191, 294] width 199 height 17
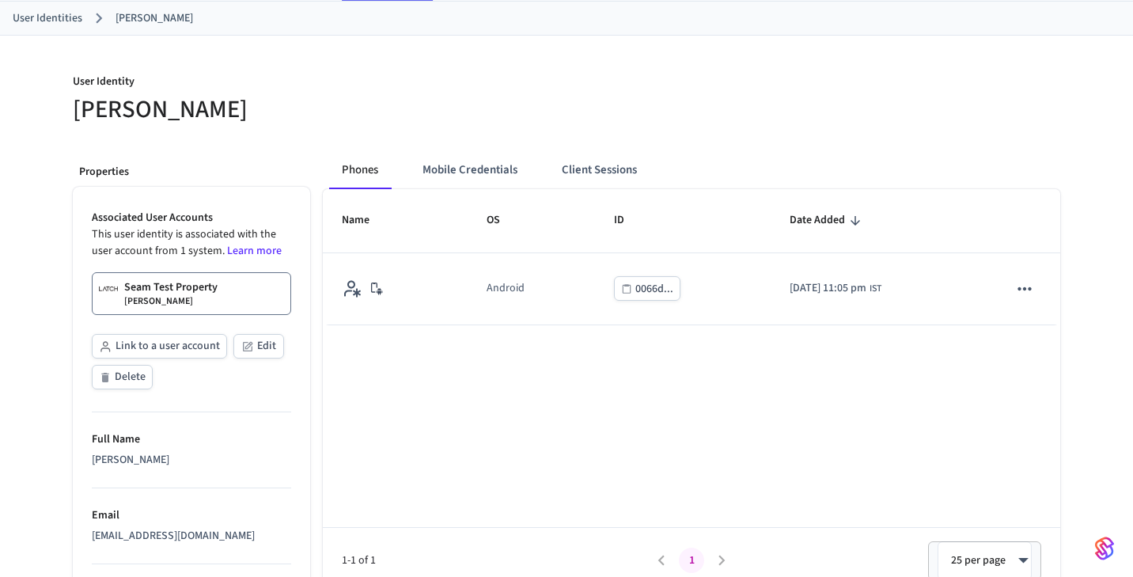
scroll to position [55, 0]
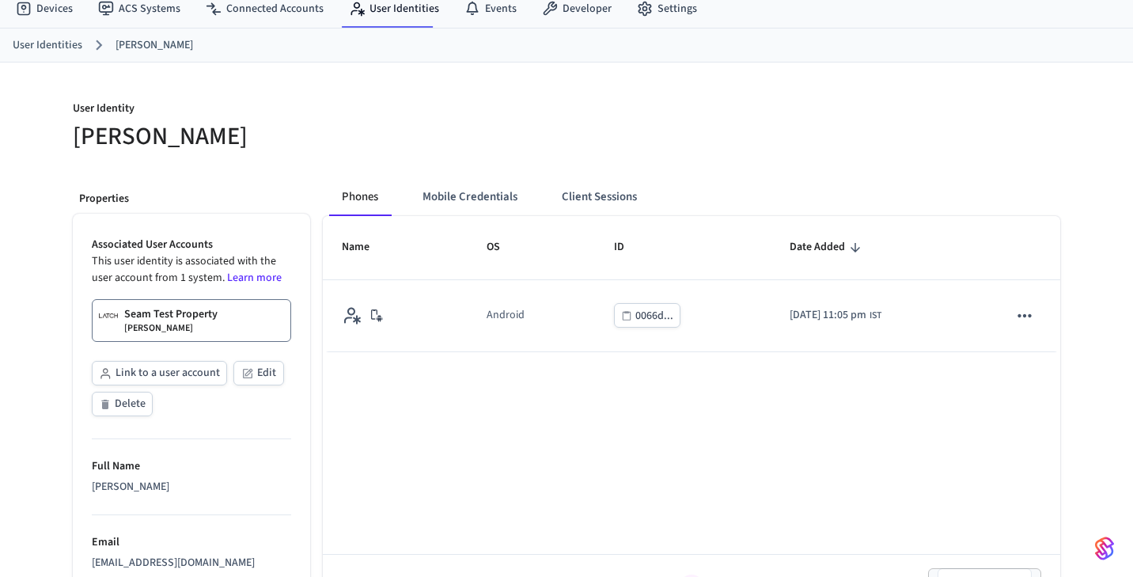
click at [176, 324] on div "Seam Test Property Minseo Kim" at bounding box center [170, 320] width 93 height 28
